Goal: Task Accomplishment & Management: Complete application form

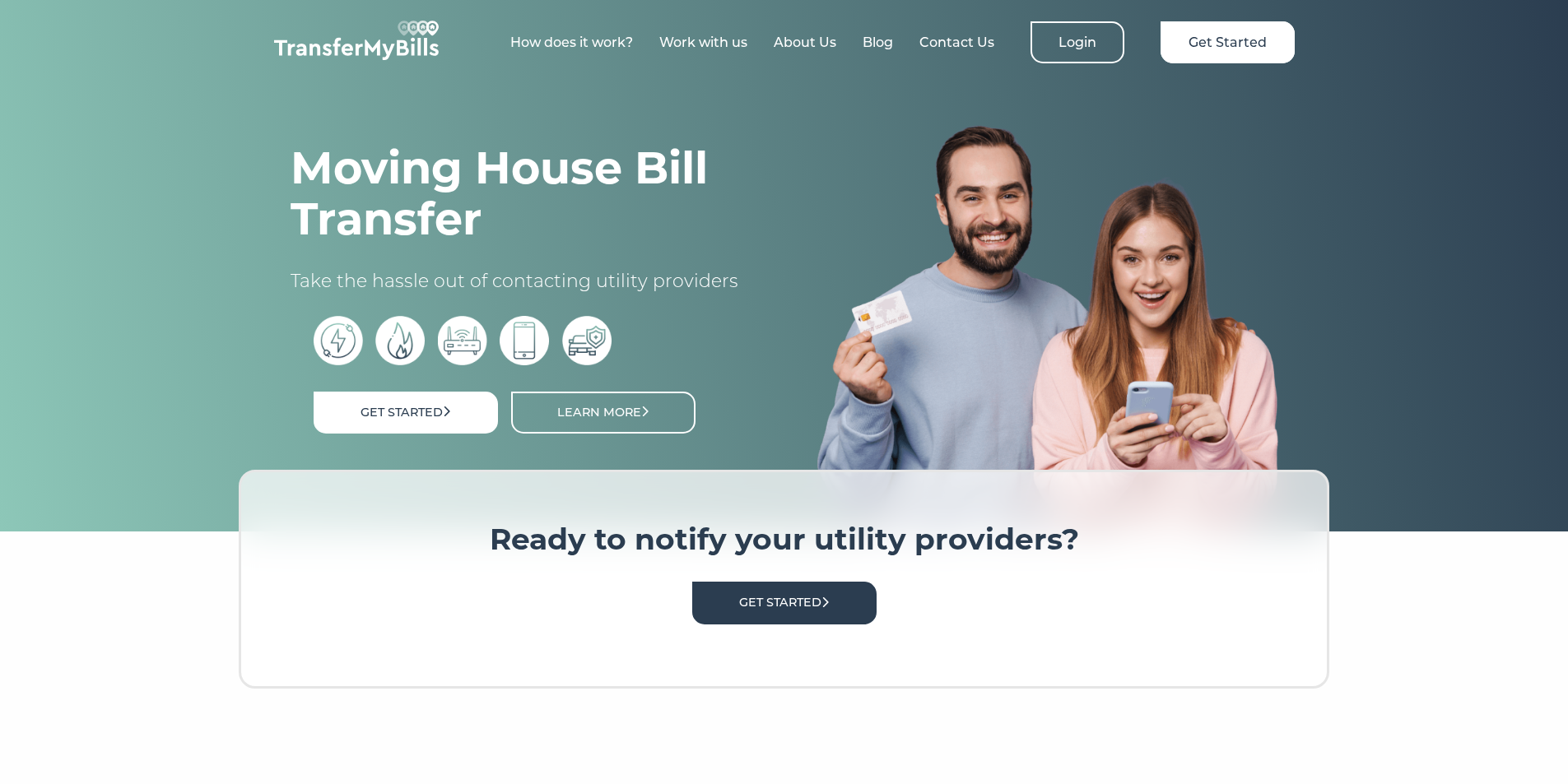
click at [780, 597] on link "Get Started" at bounding box center [784, 602] width 185 height 42
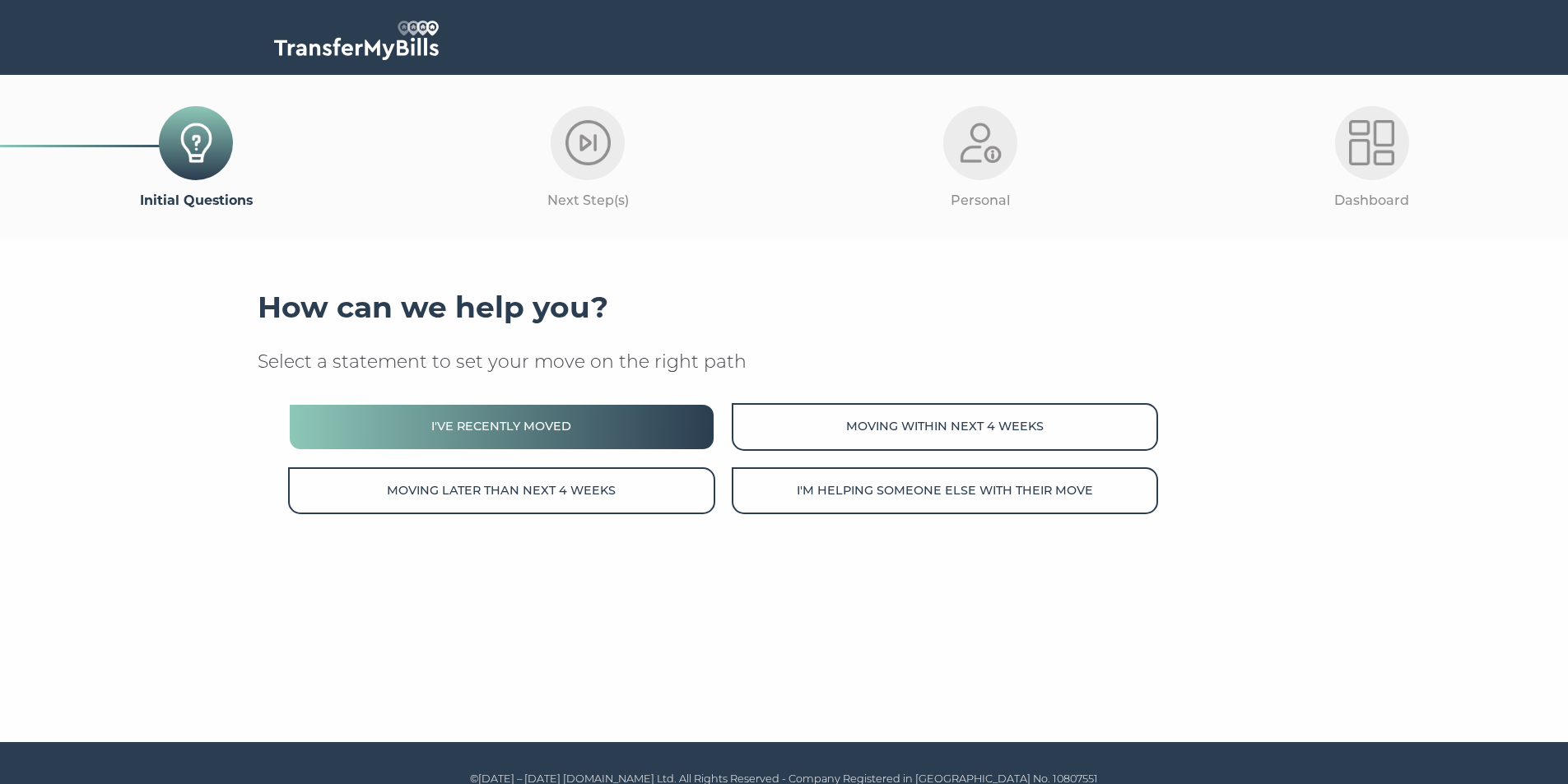
click at [553, 435] on button "I've recently moved" at bounding box center [501, 426] width 426 height 47
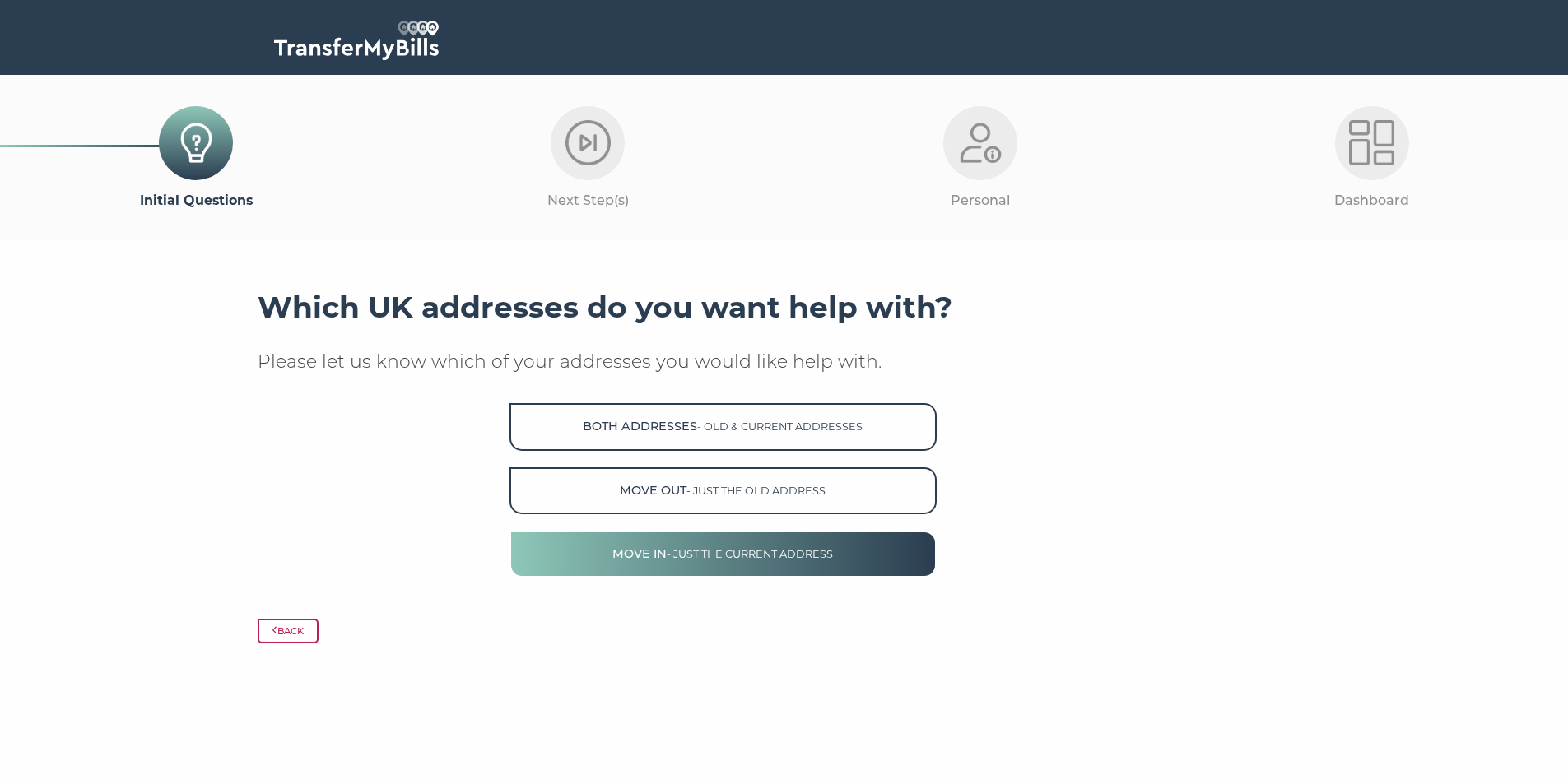
click at [723, 551] on span "- just the current address" at bounding box center [750, 554] width 167 height 12
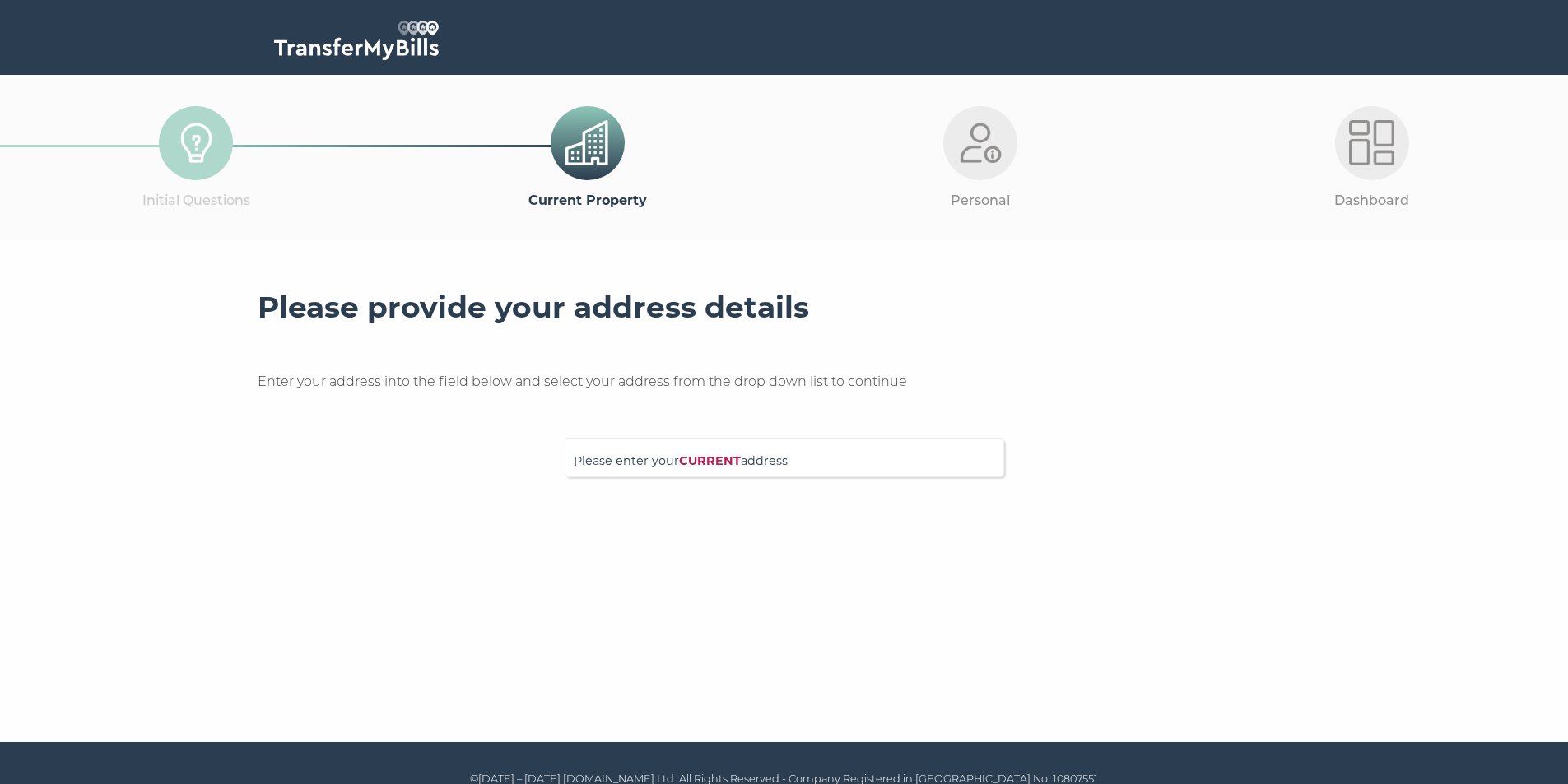
click at [628, 445] on div "Please enter your CURRENT address" at bounding box center [784, 458] width 439 height 39
click at [623, 460] on input "Please enter your CURRENT address" at bounding box center [751, 456] width 354 height 16
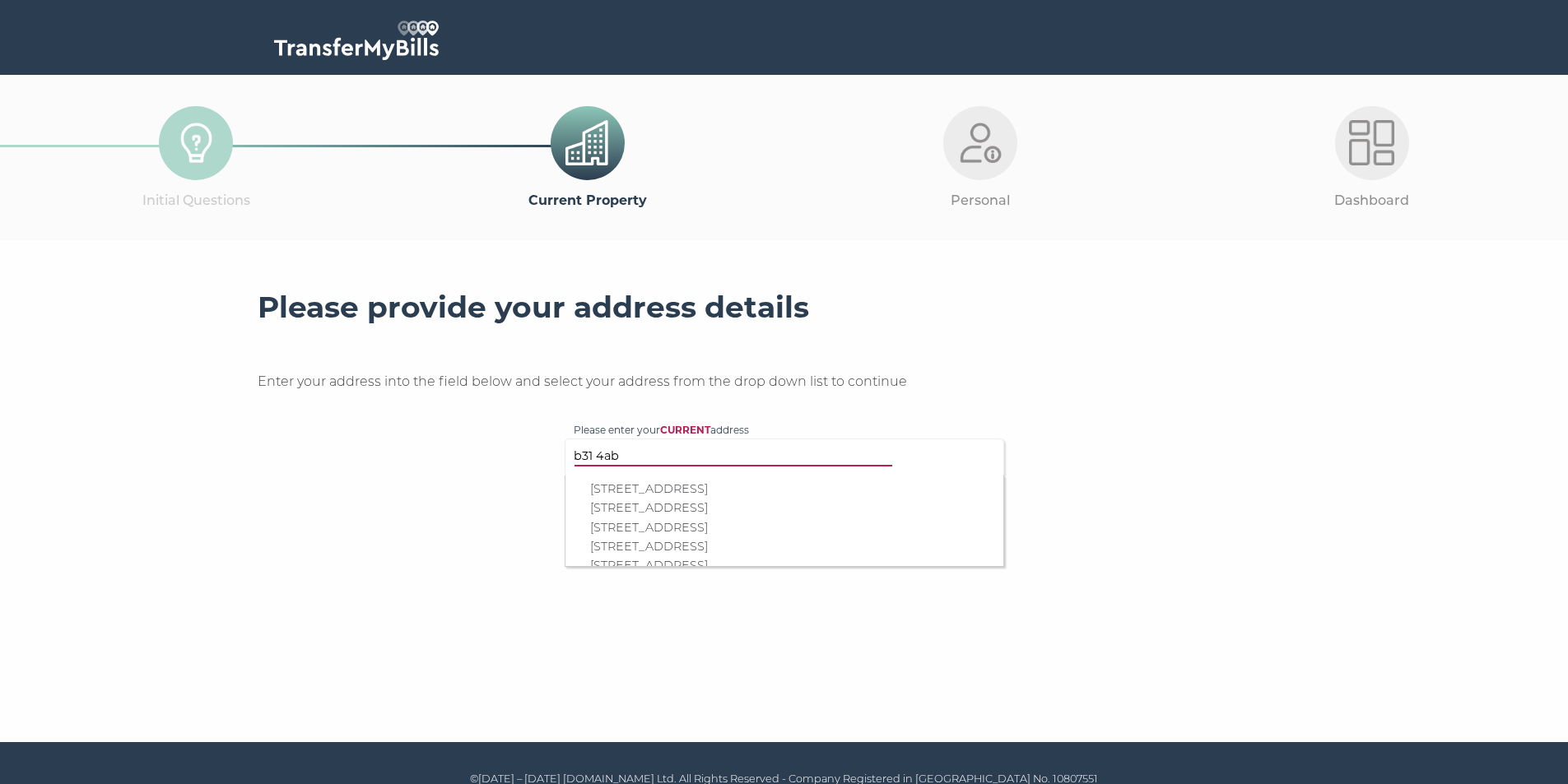
type input "b31 4ab"
click at [628, 505] on p "80 Turves Green, Birmingham, B31 4AB" at bounding box center [792, 508] width 405 height 19
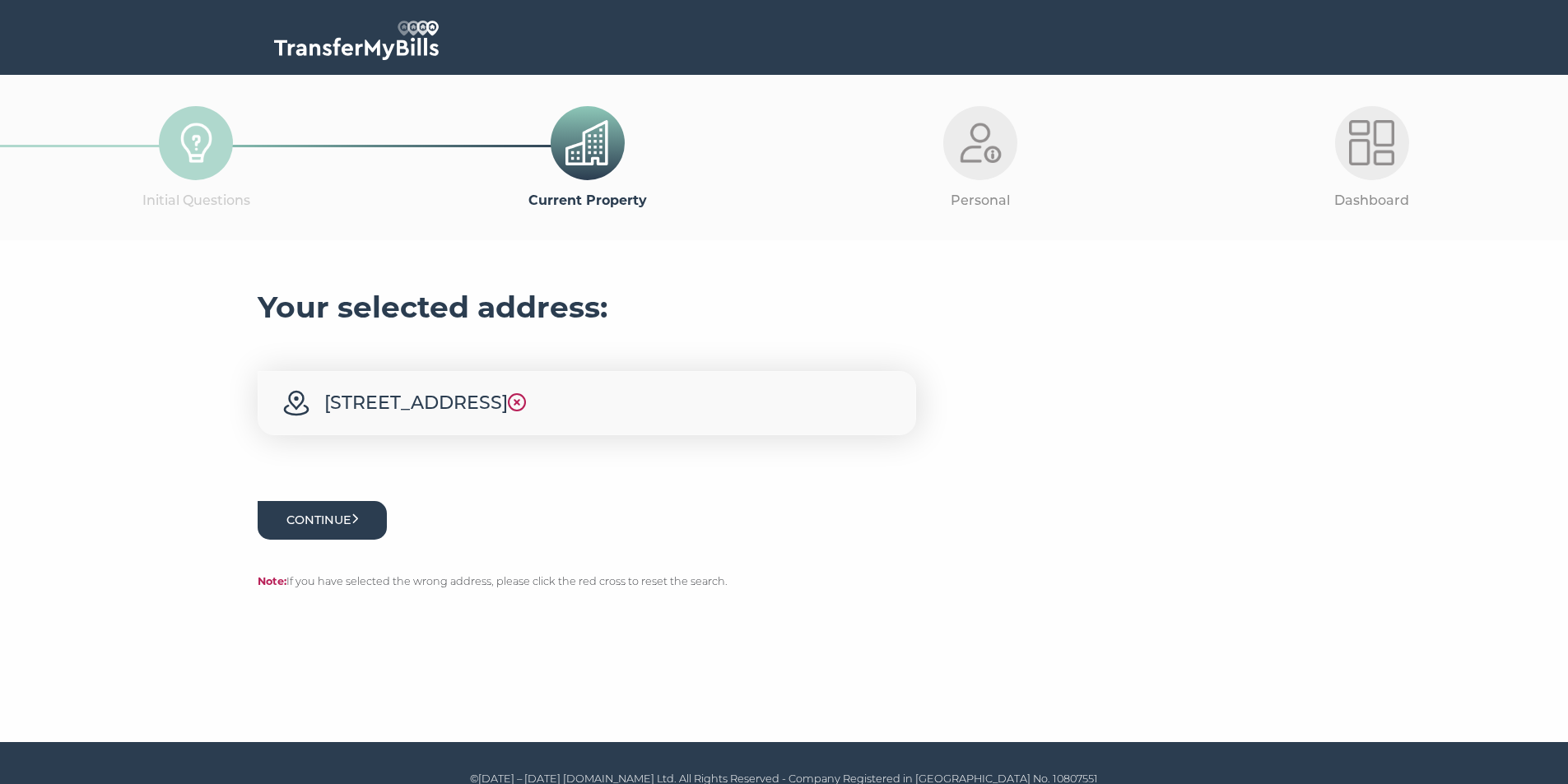
click at [321, 515] on button "Continue" at bounding box center [322, 520] width 130 height 39
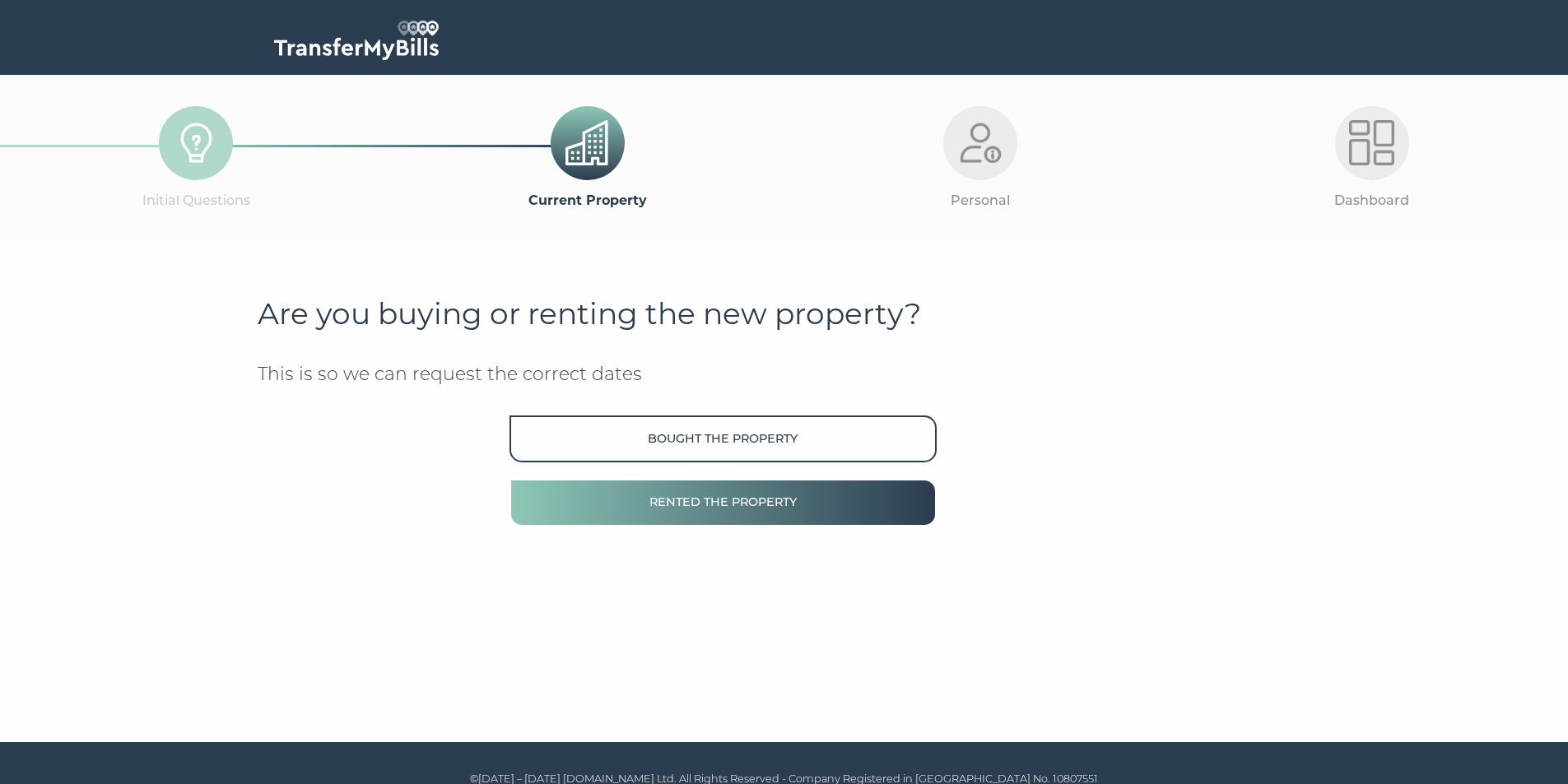
click at [717, 499] on button "Rented the property" at bounding box center [723, 502] width 426 height 47
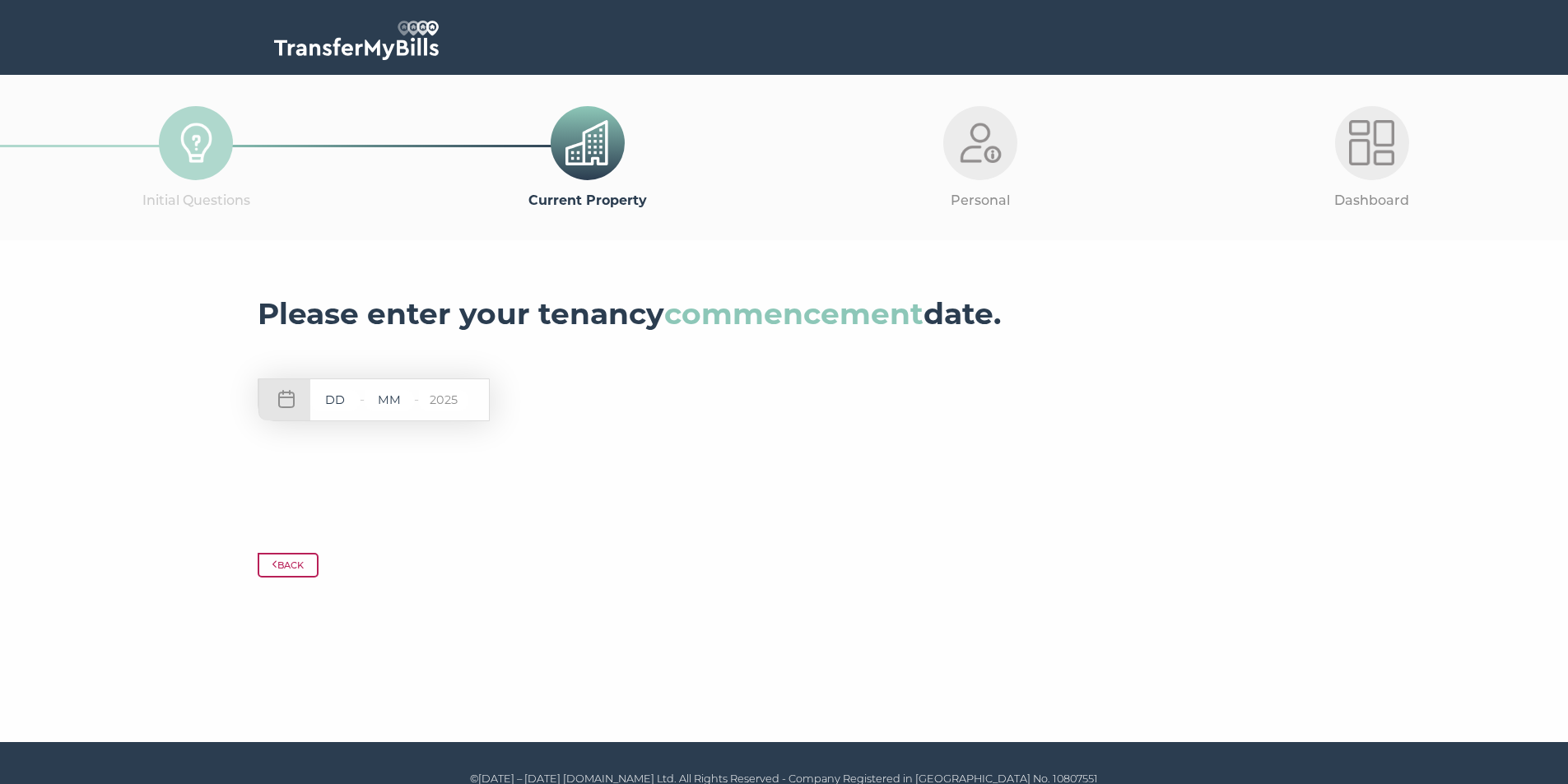
click at [330, 402] on input "text" at bounding box center [334, 400] width 49 height 21
type input "16"
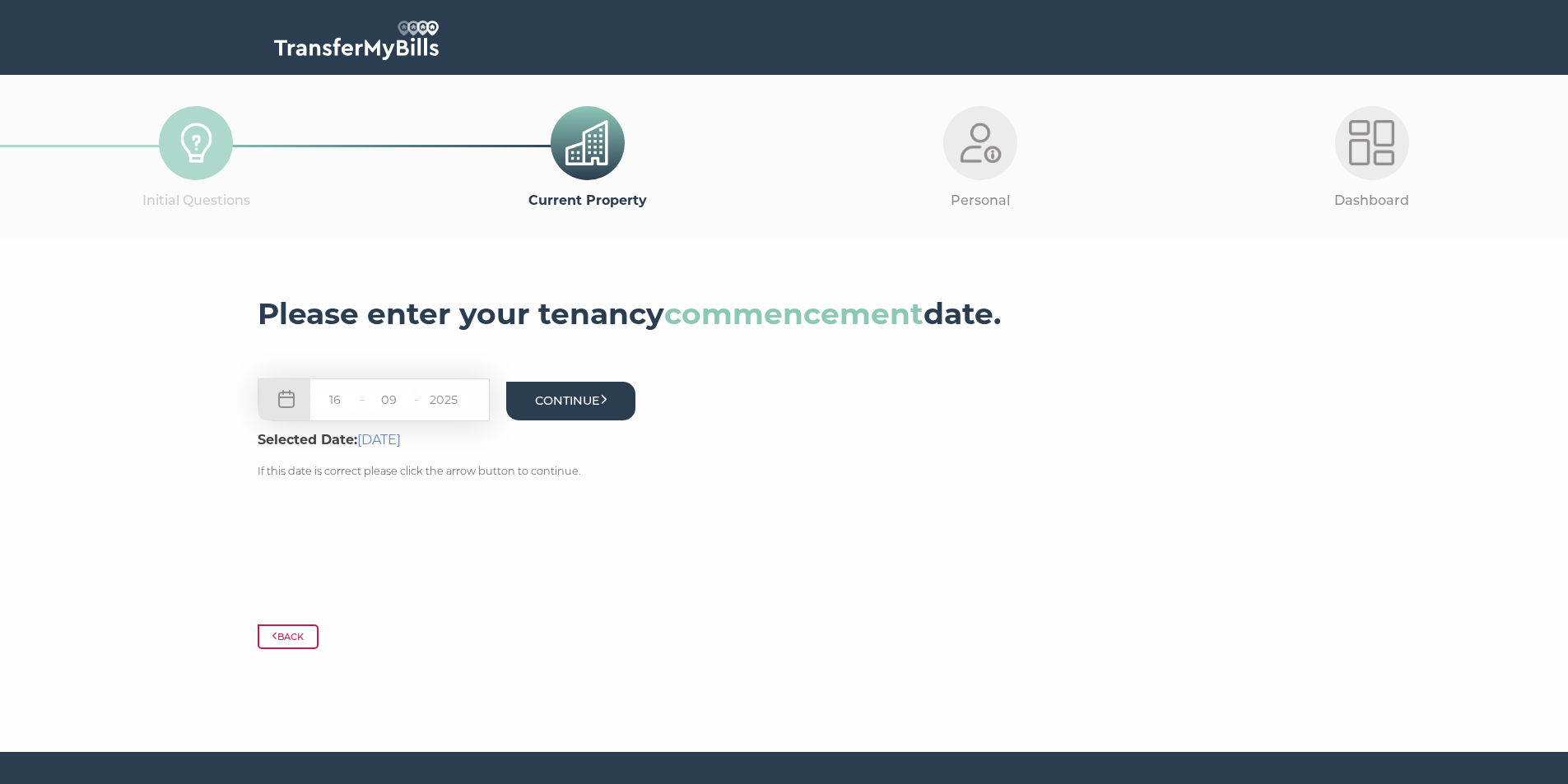
type input "09"
click at [593, 393] on button "Continue" at bounding box center [571, 401] width 130 height 39
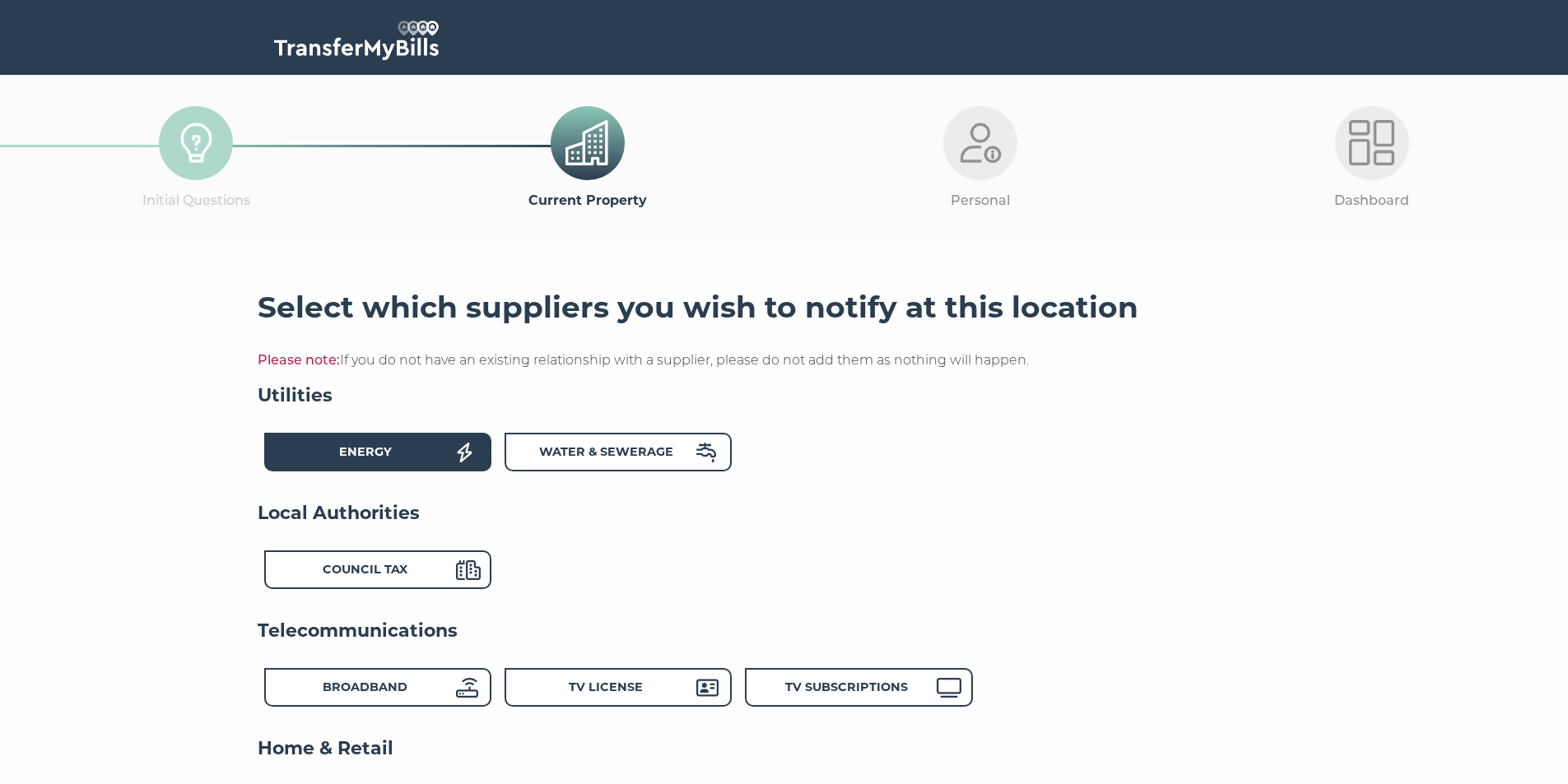
click at [358, 455] on strong "Energy" at bounding box center [365, 451] width 53 height 15
click at [598, 459] on strong "Water & Sewerage" at bounding box center [606, 451] width 134 height 15
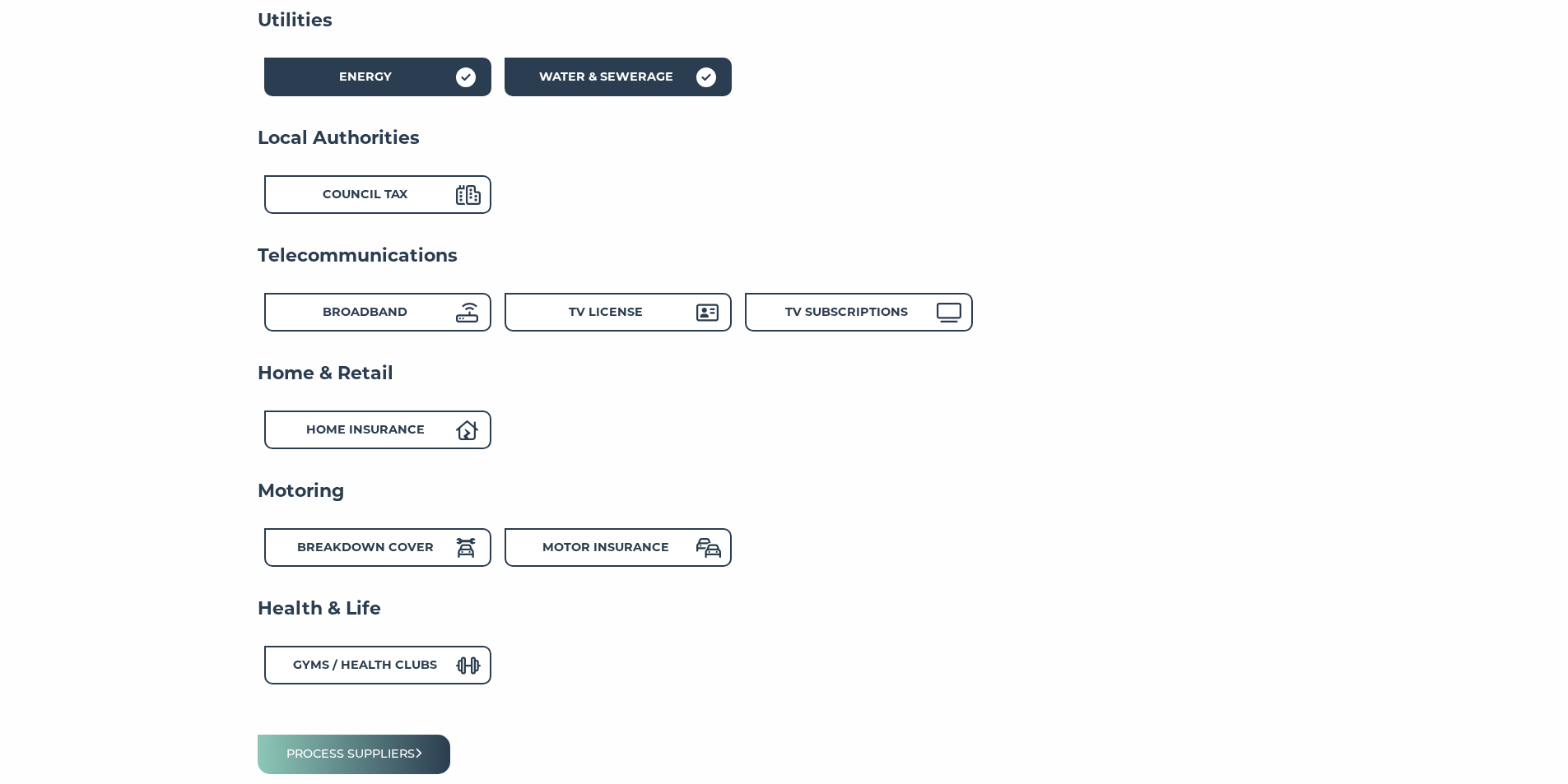
scroll to position [532, 0]
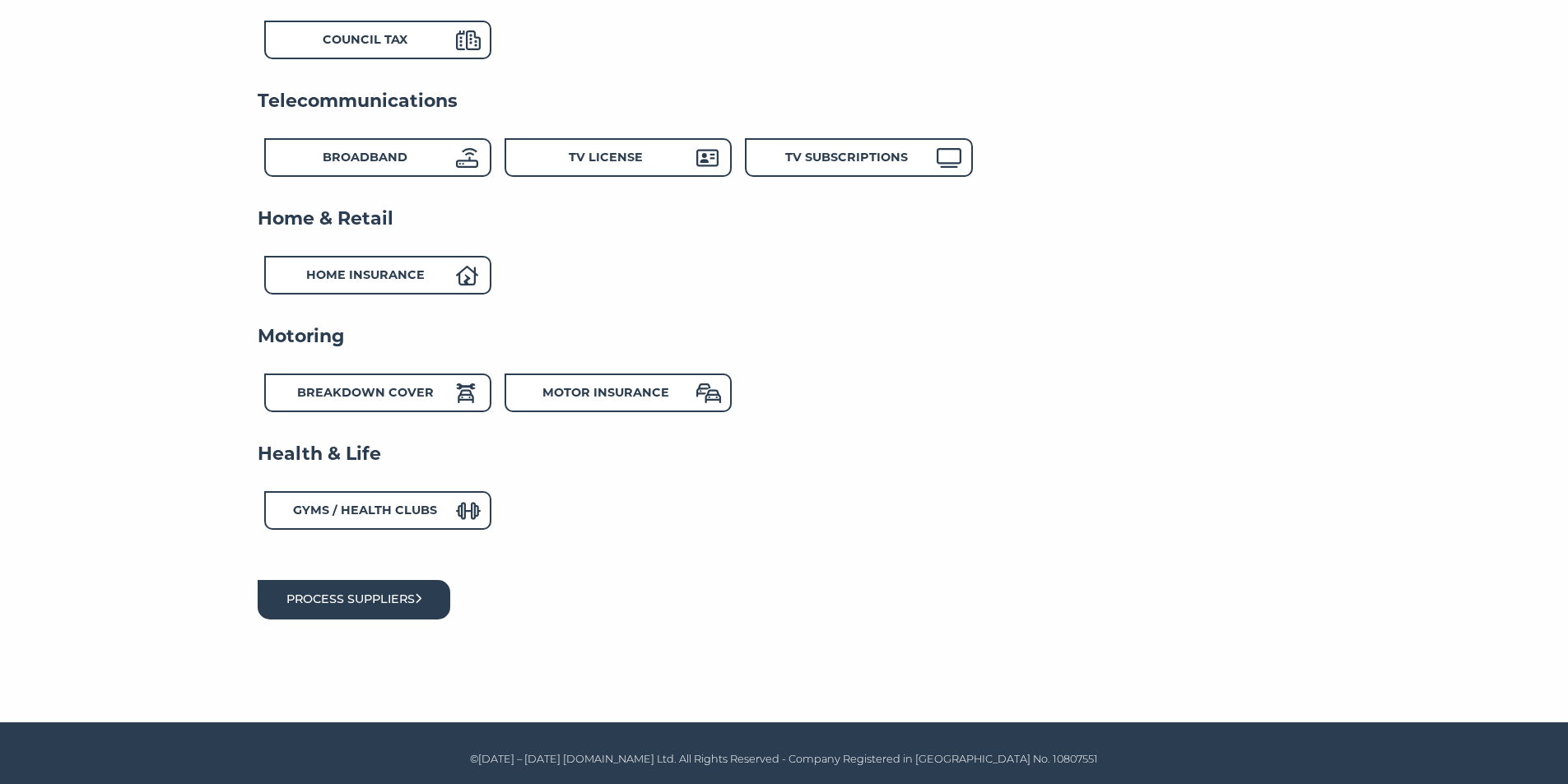
click at [364, 607] on button "Process suppliers" at bounding box center [354, 599] width 194 height 39
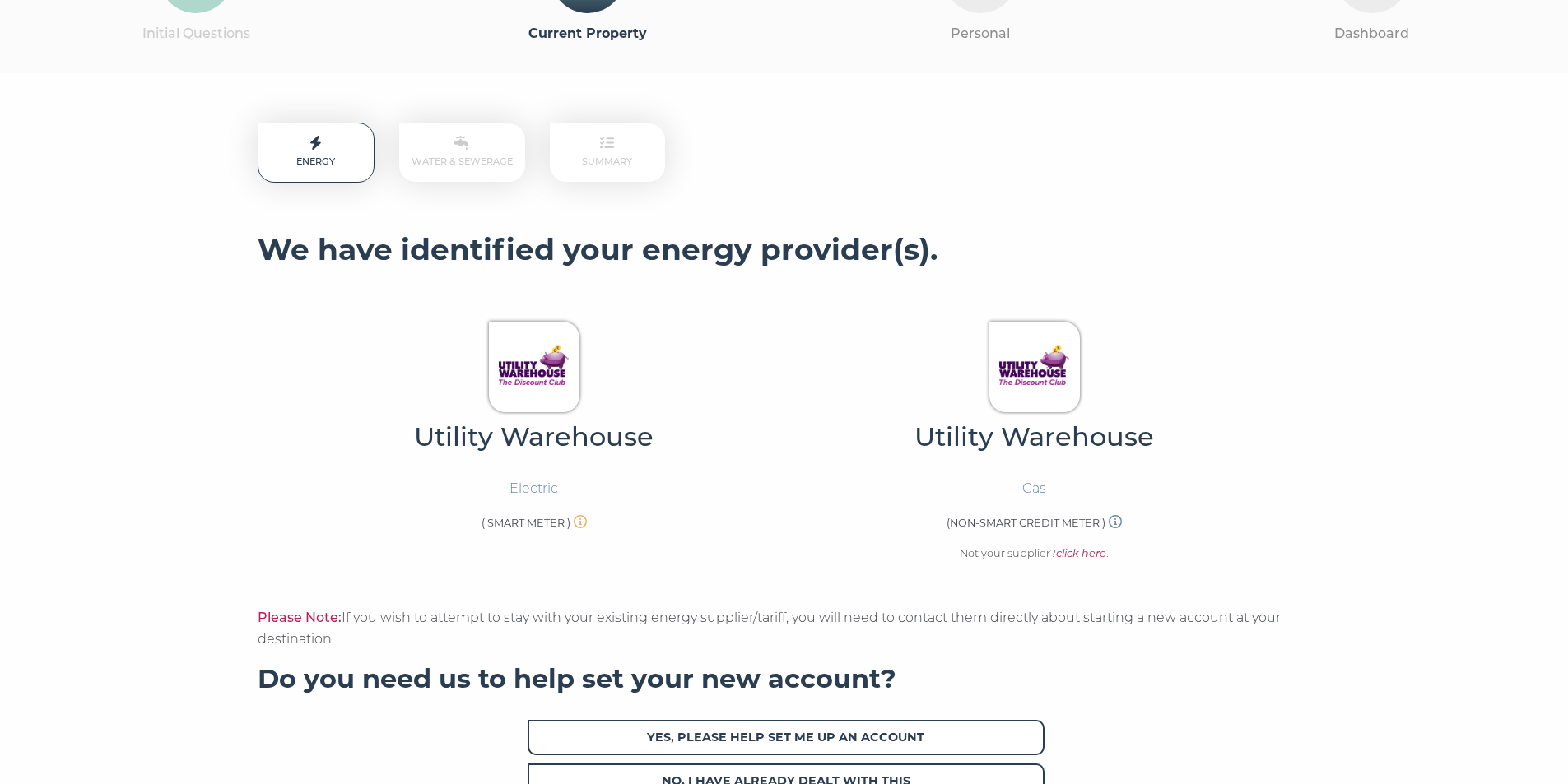
scroll to position [503, 0]
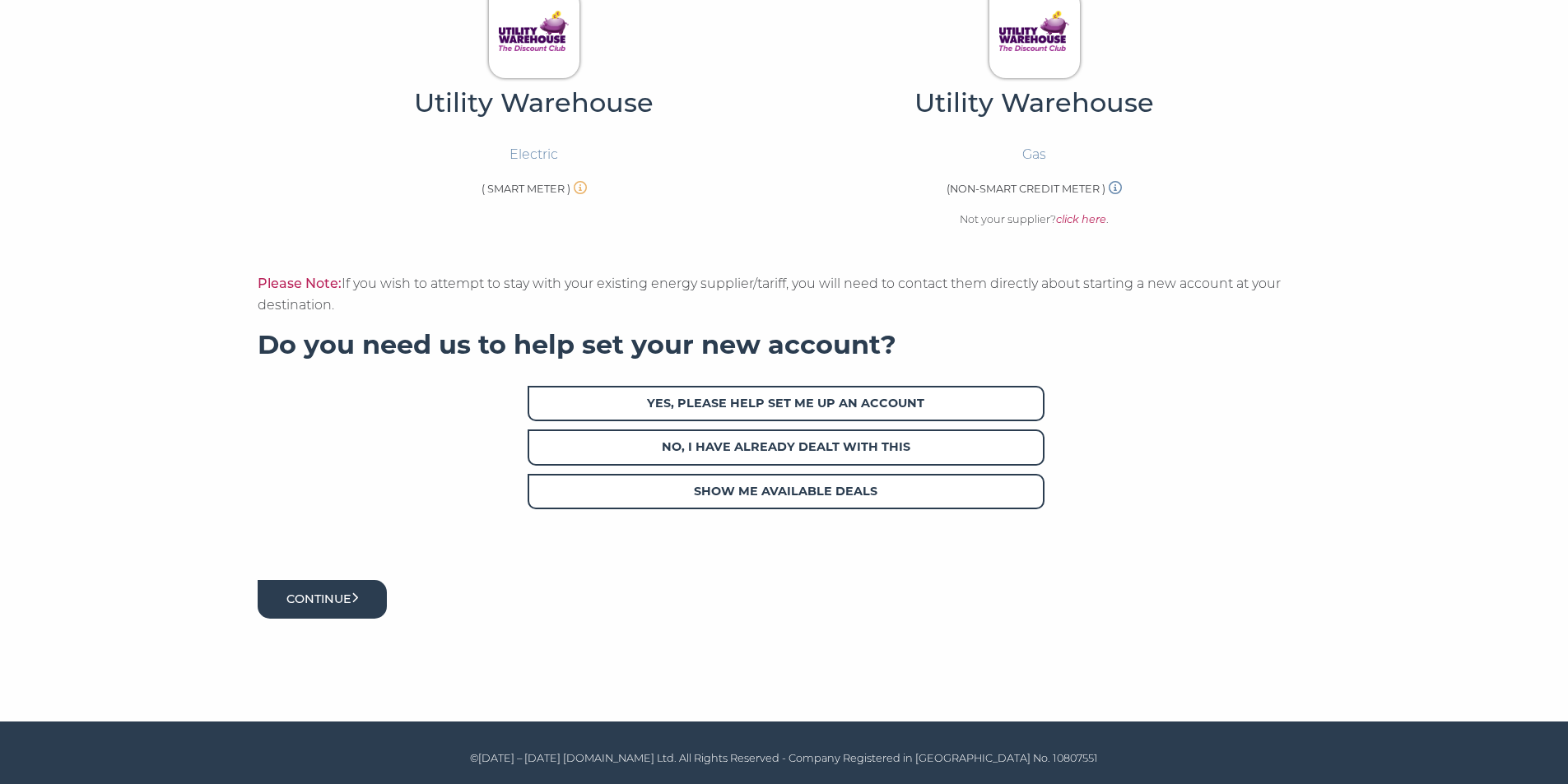
click at [333, 606] on button "Continue" at bounding box center [322, 599] width 130 height 39
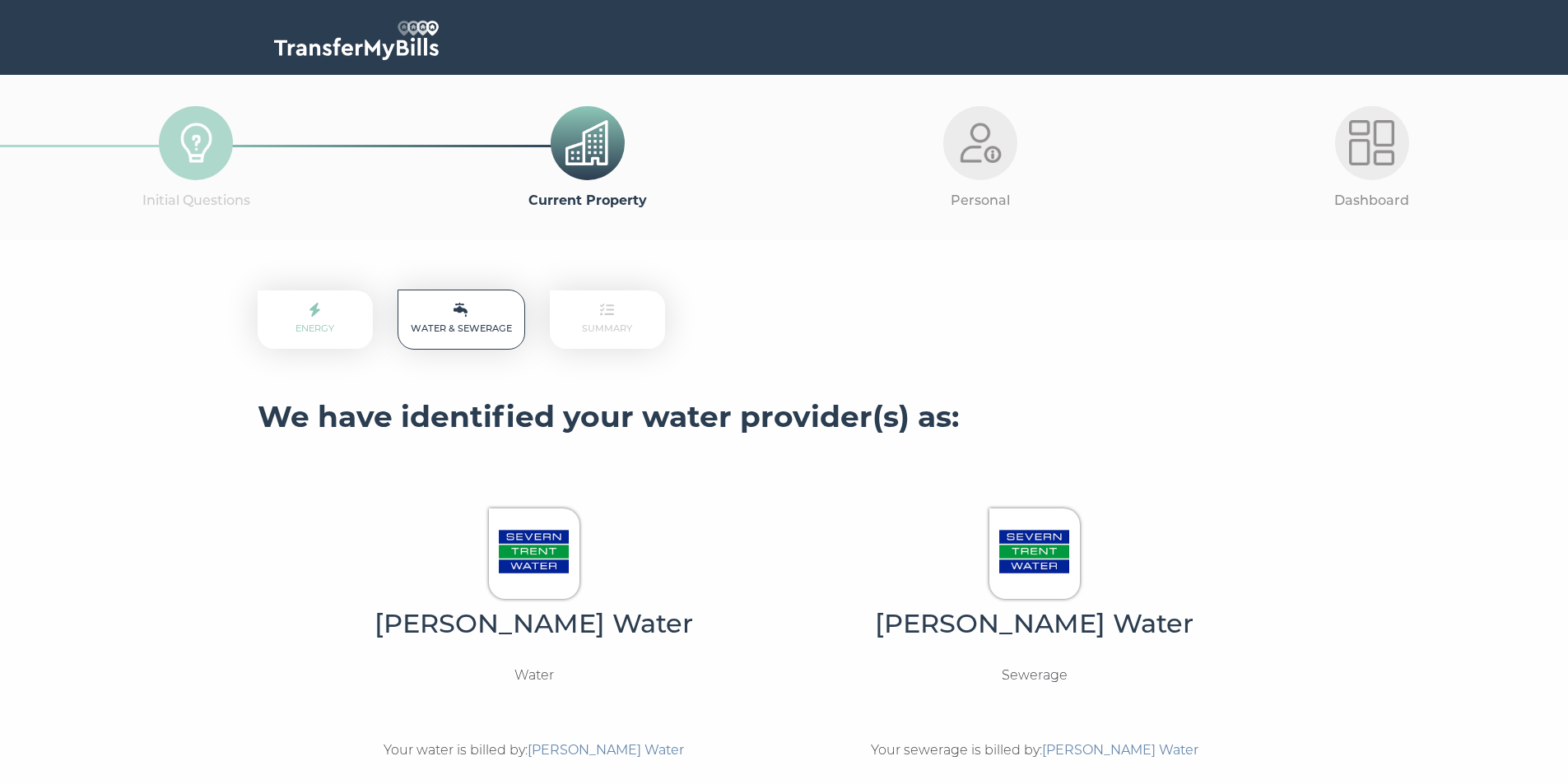
click at [86, 304] on section "Energy Water & Sewerage Summary We have identified your water provider(s) as: […" at bounding box center [784, 702] width 1568 height 924
